Goal: Task Accomplishment & Management: Use online tool/utility

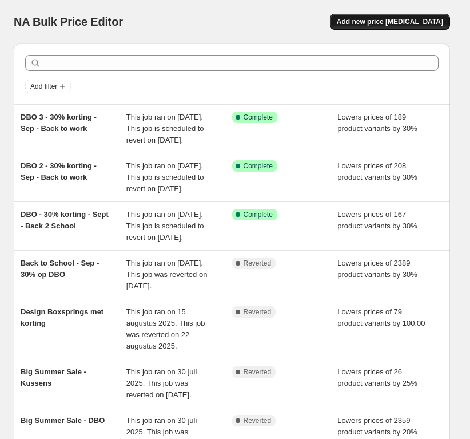
click at [431, 25] on span "Add new price [MEDICAL_DATA]" at bounding box center [390, 21] width 106 height 9
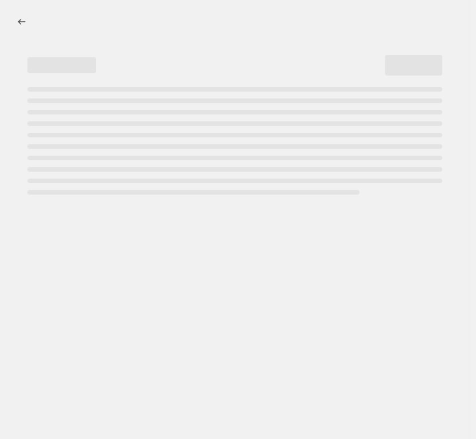
select select "percentage"
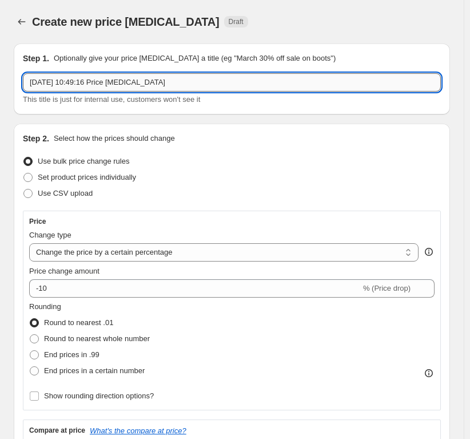
click at [58, 80] on input "[DATE] 10:49:16 Price [MEDICAL_DATA]" at bounding box center [232, 82] width 418 height 18
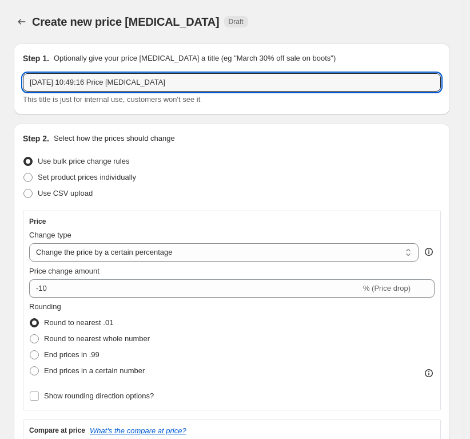
click at [177, 99] on span "This title is just for internal use, customers won't see it" at bounding box center [111, 99] width 177 height 9
drag, startPoint x: 188, startPoint y: 85, endPoint x: -67, endPoint y: 58, distance: 256.4
click at [0, 58] on html "Home Settings Plans Skip to content Create new price [MEDICAL_DATA]. This page …" at bounding box center [235, 219] width 470 height 439
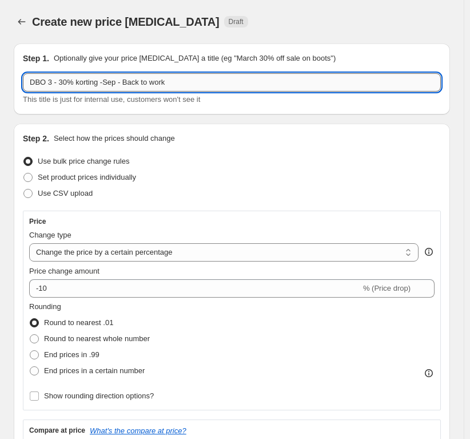
click at [52, 83] on input "DBO 3 - 30% korting -Sep - Back to work" at bounding box center [232, 82] width 418 height 18
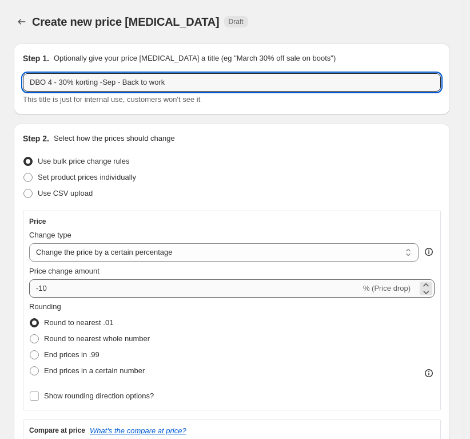
type input "DBO 4 - 30% korting -Sep - Back to work"
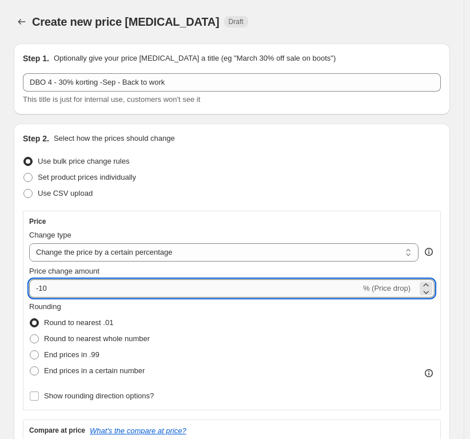
click at [70, 289] on input "-10" at bounding box center [195, 288] width 332 height 18
type input "-1"
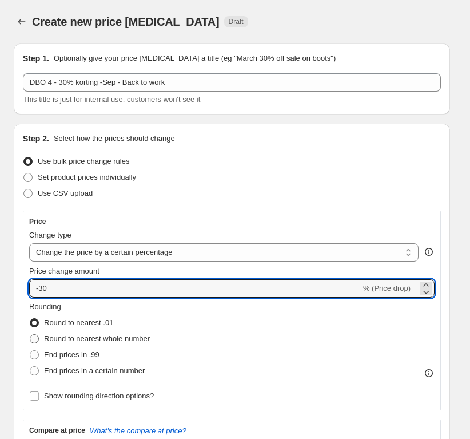
scroll to position [114, 0]
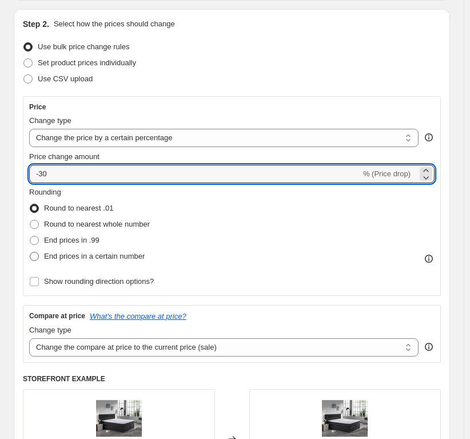
type input "-30"
click at [34, 255] on span at bounding box center [34, 256] width 9 height 9
click at [30, 252] on input "End prices in a certain number" at bounding box center [30, 252] width 1 height 1
radio input "true"
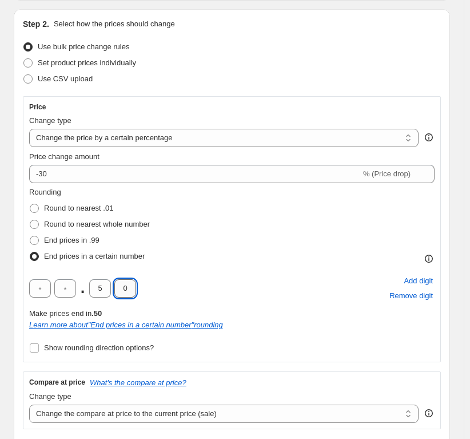
click at [129, 288] on input "0" at bounding box center [125, 288] width 22 height 18
type input "5"
click at [99, 289] on input "5" at bounding box center [100, 288] width 22 height 18
type input "9"
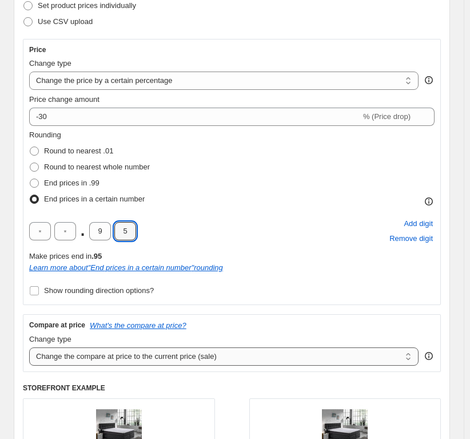
click at [114, 364] on select "Change the compare at price to the current price (sale) Change the compare at p…" at bounding box center [223, 356] width 389 height 18
select select "remove"
click at [29, 347] on select "Change the compare at price to the current price (sale) Change the compare at p…" at bounding box center [223, 356] width 389 height 18
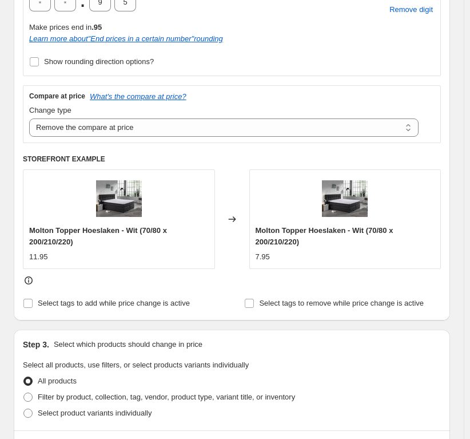
scroll to position [515, 0]
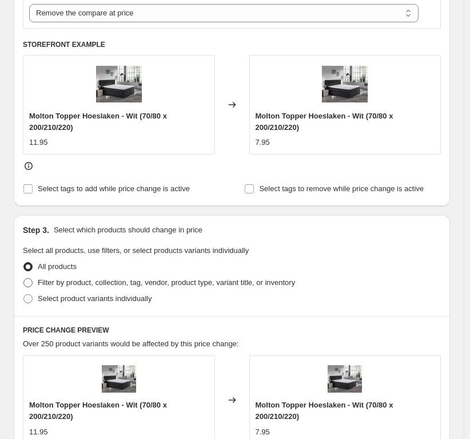
click at [25, 278] on span at bounding box center [27, 282] width 9 height 9
click at [24, 278] on input "Filter by product, collection, tag, vendor, product type, variant title, or inv…" at bounding box center [23, 278] width 1 height 1
radio input "true"
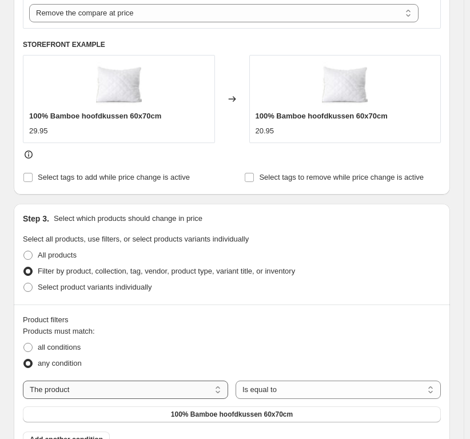
click at [78, 387] on select "The product The product's collection The product's tag The product's vendor The…" at bounding box center [125, 389] width 205 height 18
click at [304, 400] on div "The product The product's collection The product's tag The product's vendor The…" at bounding box center [232, 401] width 418 height 42
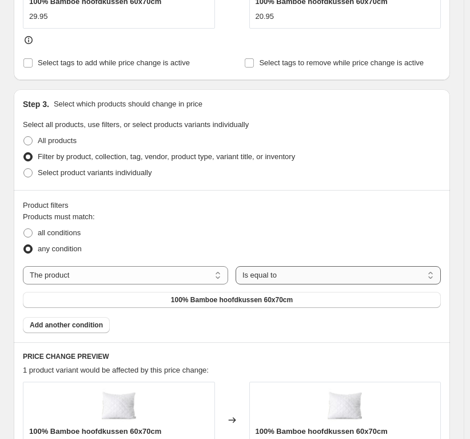
click at [268, 279] on select "Is equal to Is not equal to" at bounding box center [338, 275] width 205 height 18
click at [155, 269] on select "The product The product's collection The product's tag The product's vendor The…" at bounding box center [125, 275] width 205 height 18
select select "collection"
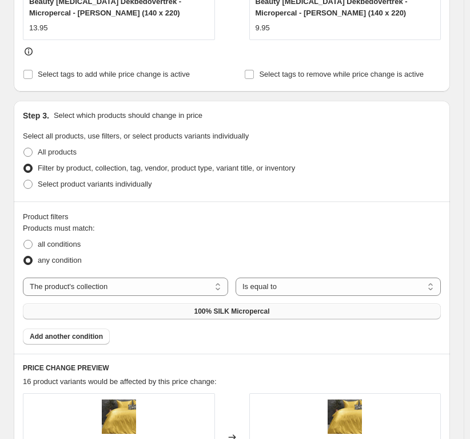
click at [159, 312] on button "100% SILK Micropercal" at bounding box center [232, 311] width 418 height 16
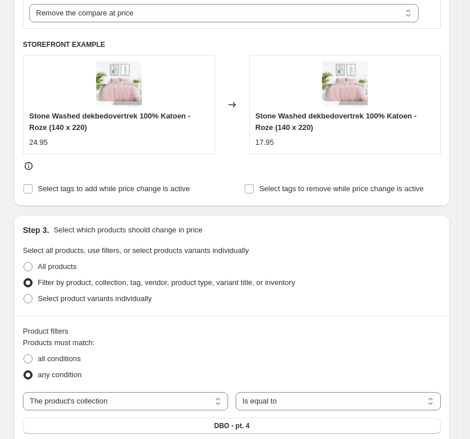
scroll to position [343, 0]
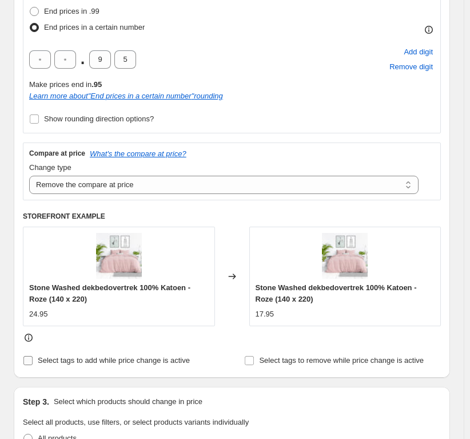
click at [33, 361] on span at bounding box center [28, 360] width 10 height 10
click at [33, 361] on input "Select tags to add while price change is active" at bounding box center [27, 360] width 9 height 9
checkbox input "true"
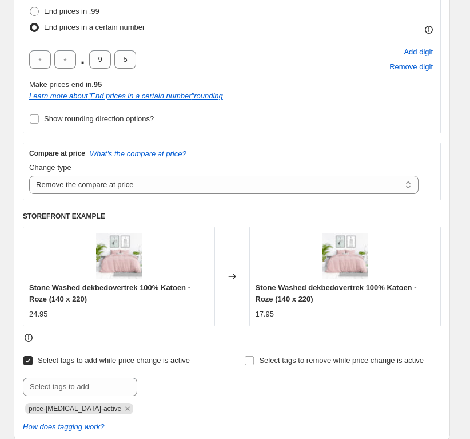
scroll to position [457, 0]
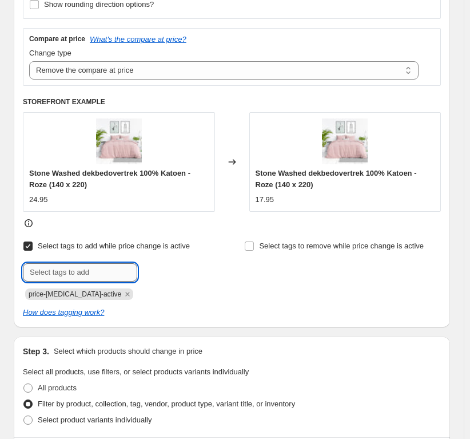
click at [85, 278] on input "text" at bounding box center [80, 272] width 114 height 18
click at [122, 297] on icon "Remove price-change-job-active" at bounding box center [127, 294] width 10 height 10
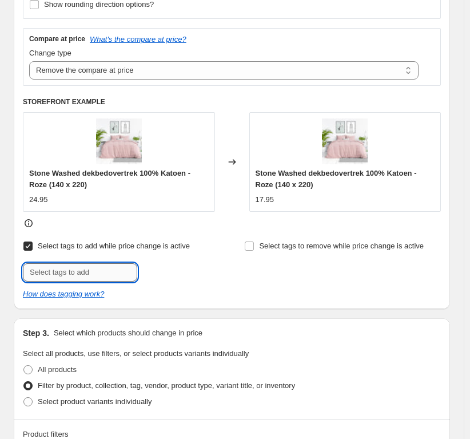
click at [55, 266] on input "text" at bounding box center [80, 272] width 114 height 18
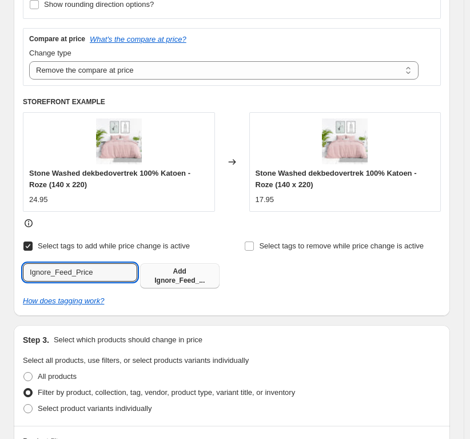
type input "Ignore_Feed_Price"
click at [168, 276] on span "Ignore_Feed_..." at bounding box center [179, 280] width 50 height 8
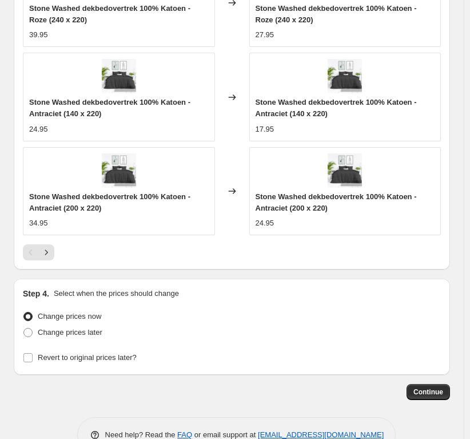
scroll to position [1347, 0]
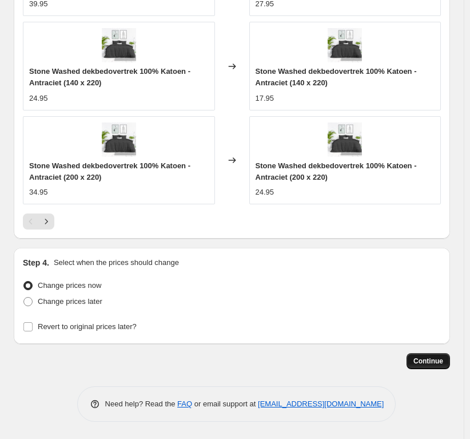
click at [427, 357] on span "Continue" at bounding box center [428, 360] width 30 height 9
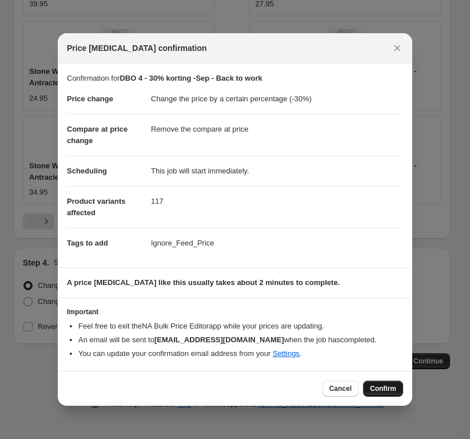
click at [371, 385] on button "Confirm" at bounding box center [383, 388] width 40 height 16
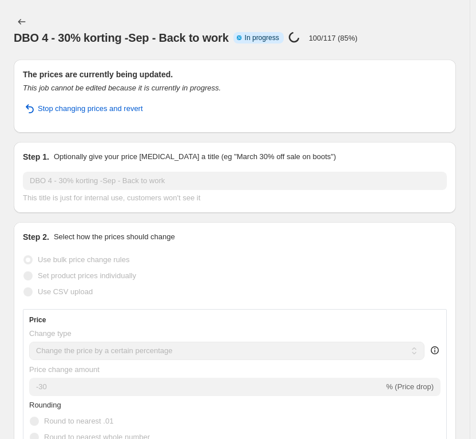
select select "percentage"
select select "remove"
select select "collection"
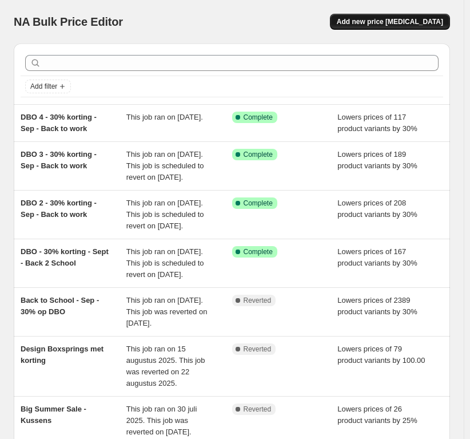
click at [416, 25] on span "Add new price [MEDICAL_DATA]" at bounding box center [390, 21] width 106 height 9
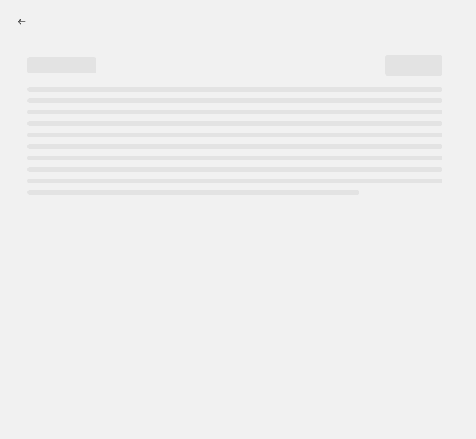
select select "percentage"
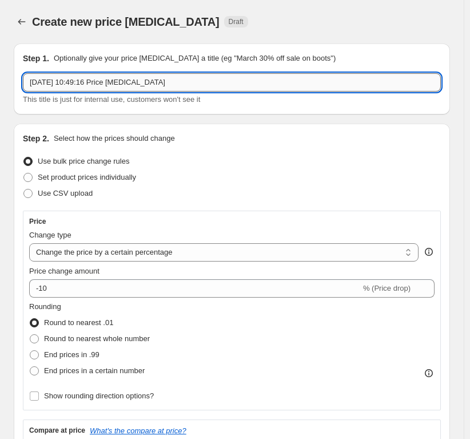
click at [87, 81] on input "[DATE] 10:49:16 Price [MEDICAL_DATA]" at bounding box center [232, 82] width 418 height 18
click at [190, 89] on input "[DATE] 10:49:16 Price [MEDICAL_DATA]" at bounding box center [232, 82] width 418 height 18
click at [163, 86] on input "[DATE] 10:49:16 Price [MEDICAL_DATA]" at bounding box center [232, 82] width 418 height 18
click at [50, 82] on input "[DATE] 10:49:16 Price [MEDICAL_DATA]" at bounding box center [232, 82] width 418 height 18
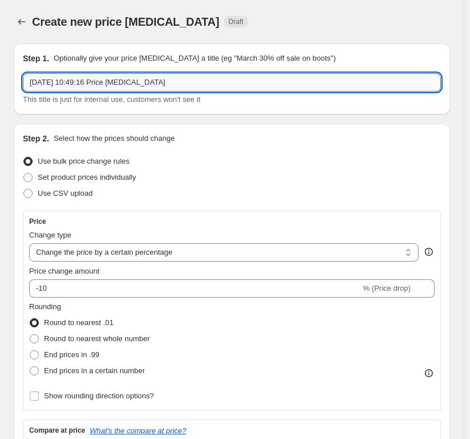
click at [147, 87] on input "[DATE] 10:49:16 Price [MEDICAL_DATA]" at bounding box center [232, 82] width 418 height 18
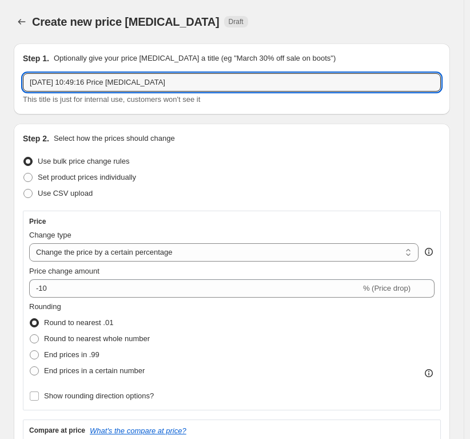
drag, startPoint x: 190, startPoint y: 88, endPoint x: -191, endPoint y: 41, distance: 383.8
click at [0, 41] on html "Home Settings Plans Skip to content Create new price [MEDICAL_DATA]. This page …" at bounding box center [235, 219] width 470 height 439
type input "30% korting - [GEOGRAPHIC_DATA] - sept"
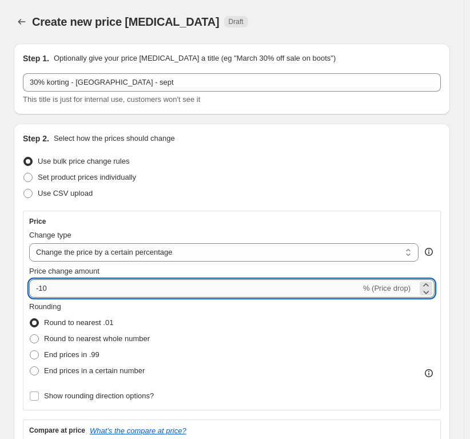
click at [77, 294] on input "-10" at bounding box center [195, 288] width 332 height 18
type input "-1"
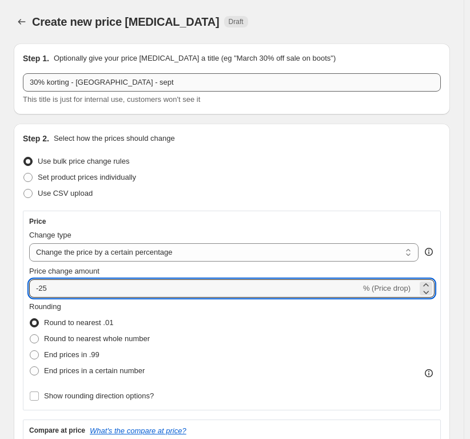
type input "-25"
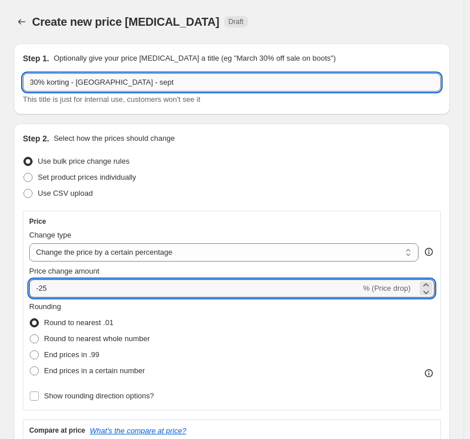
click at [35, 86] on input "30% korting - [GEOGRAPHIC_DATA] - sept" at bounding box center [232, 82] width 418 height 18
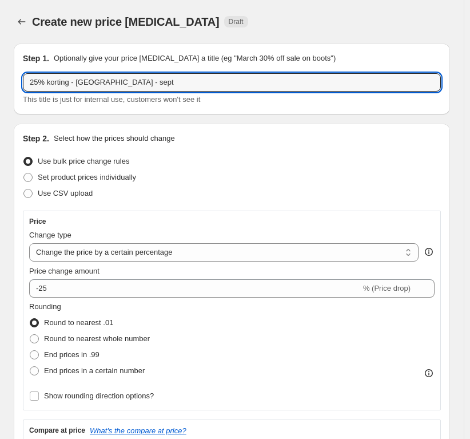
scroll to position [57, 0]
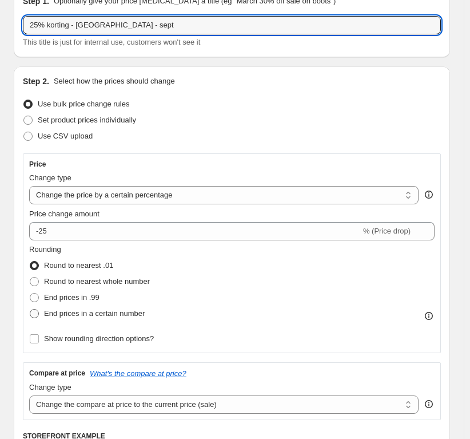
type input "25% korting - [GEOGRAPHIC_DATA] - sept"
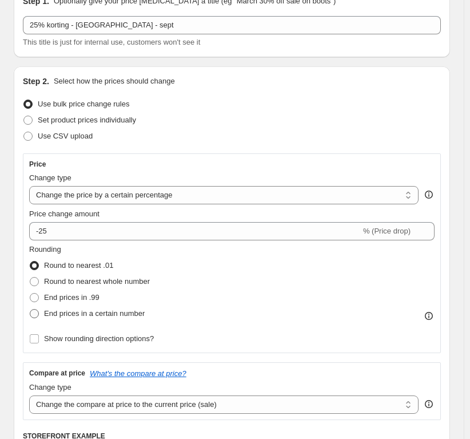
click at [36, 312] on span at bounding box center [34, 313] width 9 height 9
click at [30, 309] on input "End prices in a certain number" at bounding box center [30, 309] width 1 height 1
radio input "true"
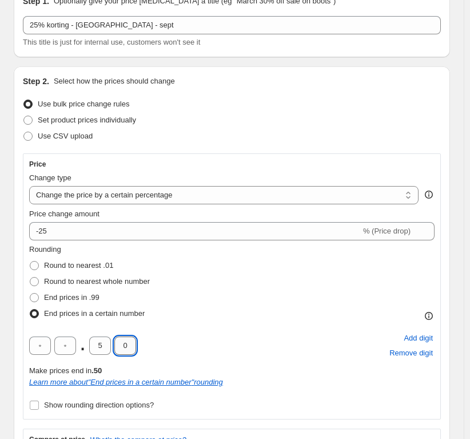
click at [132, 346] on input "0" at bounding box center [125, 345] width 22 height 18
type input "5"
drag, startPoint x: 106, startPoint y: 346, endPoint x: 114, endPoint y: 343, distance: 8.0
click at [106, 346] on input "5" at bounding box center [100, 345] width 22 height 18
type input "9"
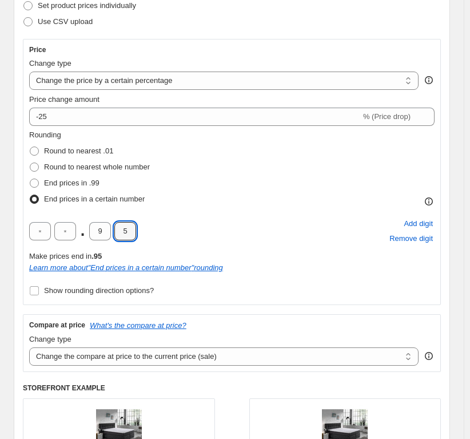
scroll to position [229, 0]
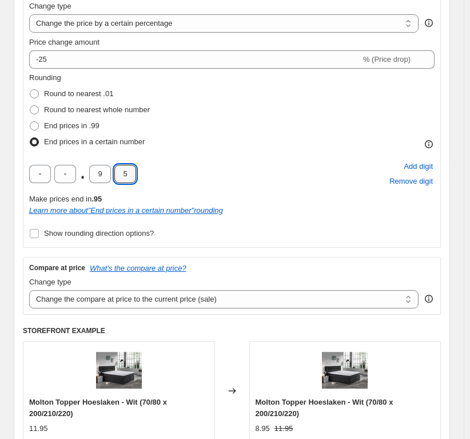
click at [93, 289] on div "Change type Change the compare at price to the current price (sale) Change the …" at bounding box center [223, 292] width 389 height 32
click at [90, 298] on select "Change the compare at price to the current price (sale) Change the compare at p…" at bounding box center [223, 299] width 389 height 18
select select "remove"
click at [29, 290] on select "Change the compare at price to the current price (sale) Change the compare at p…" at bounding box center [223, 299] width 389 height 18
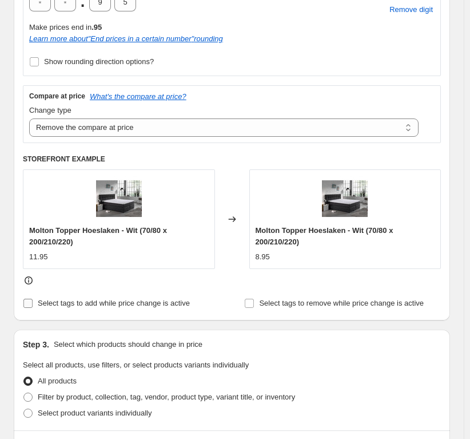
click at [26, 299] on input "Select tags to add while price change is active" at bounding box center [27, 302] width 9 height 9
checkbox input "true"
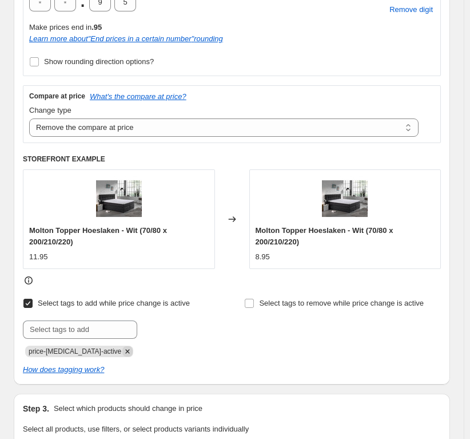
click at [122, 349] on icon "Remove price-change-job-active" at bounding box center [127, 351] width 10 height 10
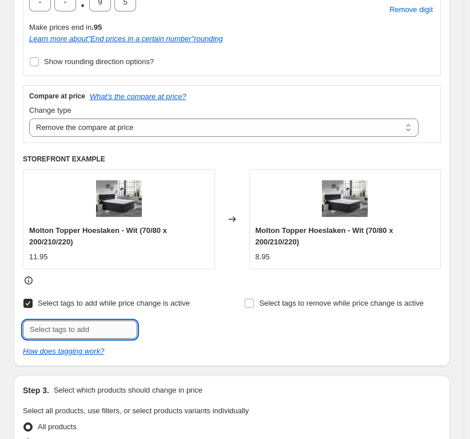
click at [58, 327] on input "text" at bounding box center [80, 329] width 114 height 18
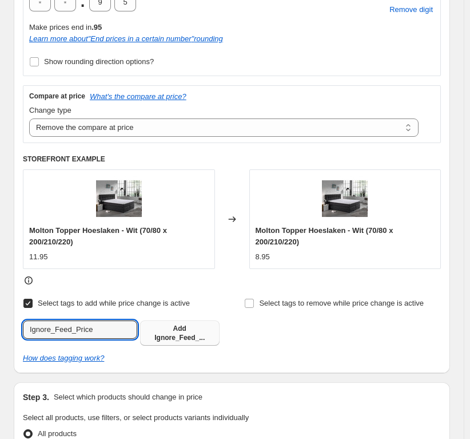
type input "Ignore_Feed_Price"
click at [186, 333] on span "Ignore_Feed_..." at bounding box center [179, 337] width 50 height 8
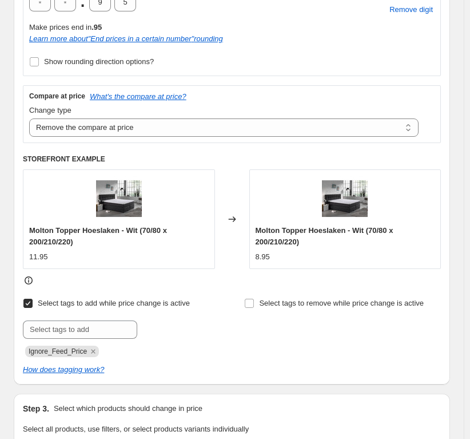
scroll to position [629, 0]
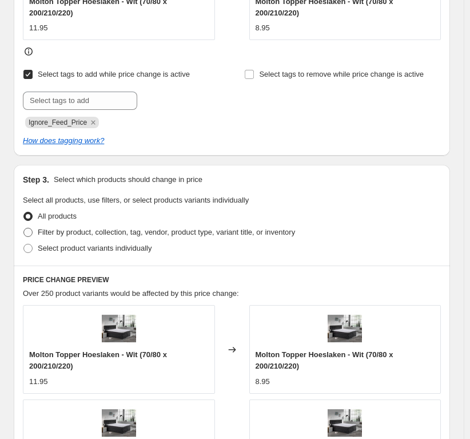
click at [43, 230] on span "Filter by product, collection, tag, vendor, product type, variant title, or inv…" at bounding box center [166, 232] width 257 height 9
click at [24, 228] on input "Filter by product, collection, tag, vendor, product type, variant title, or inv…" at bounding box center [23, 228] width 1 height 1
radio input "true"
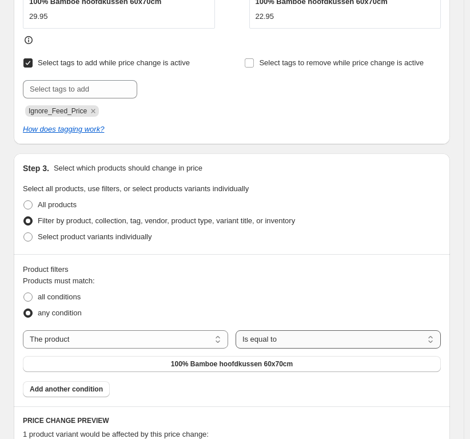
click at [317, 339] on select "Is equal to Is not equal to" at bounding box center [338, 339] width 205 height 18
click at [238, 330] on select "Is equal to Is not equal to" at bounding box center [338, 339] width 205 height 18
click at [128, 335] on select "The product The product's collection The product's tag The product's vendor The…" at bounding box center [125, 339] width 205 height 18
select select "collection"
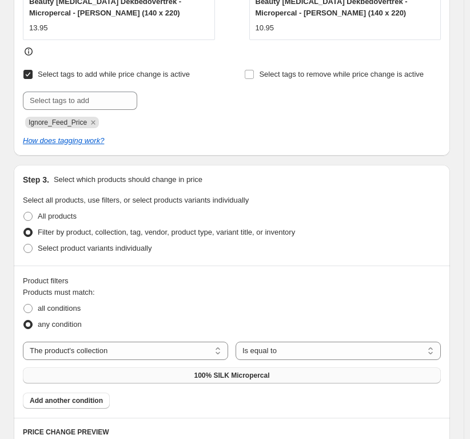
click at [232, 381] on button "100% SILK Micropercal" at bounding box center [232, 375] width 418 height 16
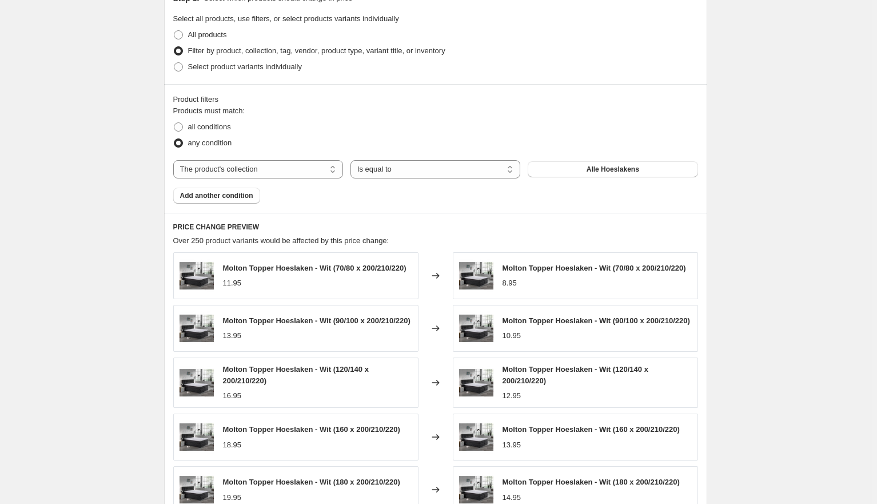
scroll to position [910, 0]
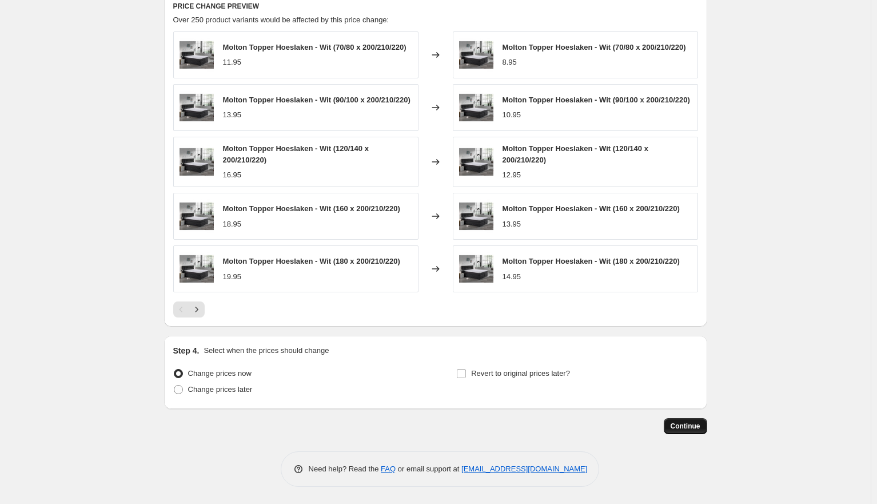
click at [475, 425] on span "Continue" at bounding box center [686, 425] width 30 height 9
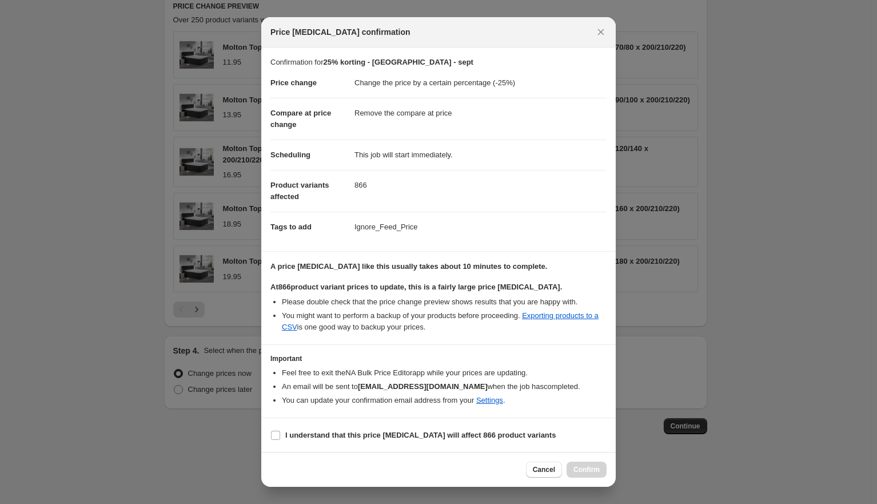
scroll to position [1, 0]
click at [272, 437] on input "I understand that this price [MEDICAL_DATA] will affect 866 product variants" at bounding box center [275, 434] width 9 height 9
checkbox input "true"
click at [475, 438] on span "Confirm" at bounding box center [587, 469] width 26 height 9
